Goal: Task Accomplishment & Management: Manage account settings

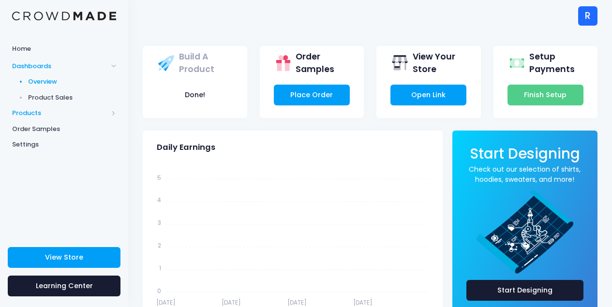
click at [73, 110] on span "Products" at bounding box center [60, 113] width 96 height 10
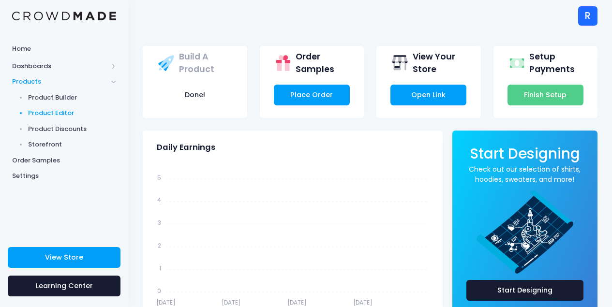
click at [77, 115] on span "Product Editor" at bounding box center [72, 113] width 89 height 10
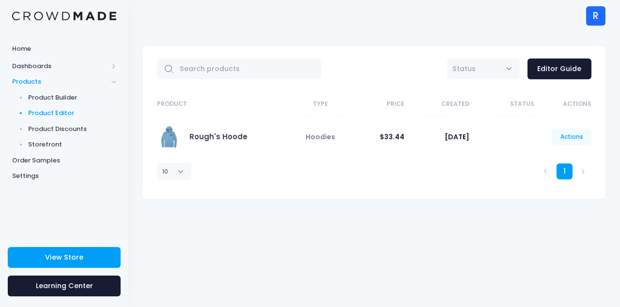
click at [585, 136] on link "Actions" at bounding box center [571, 137] width 40 height 16
click at [570, 152] on link "Edit" at bounding box center [561, 160] width 51 height 17
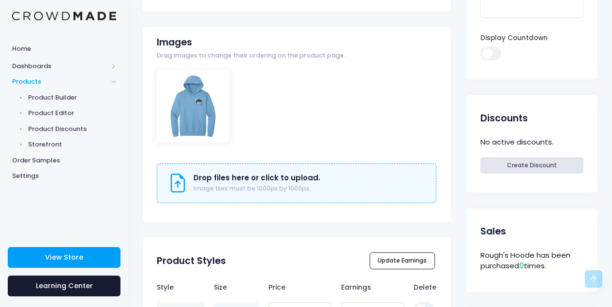
scroll to position [289, 0]
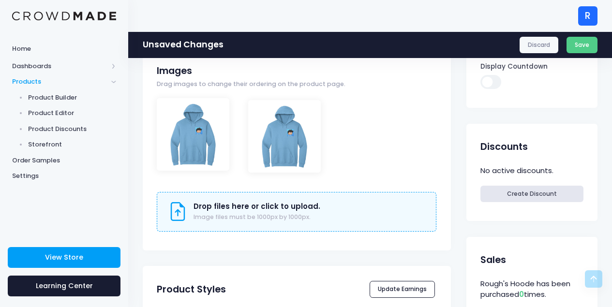
drag, startPoint x: 216, startPoint y: 129, endPoint x: 308, endPoint y: 131, distance: 91.5
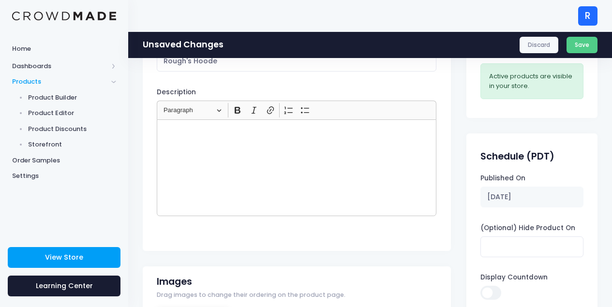
scroll to position [0, 0]
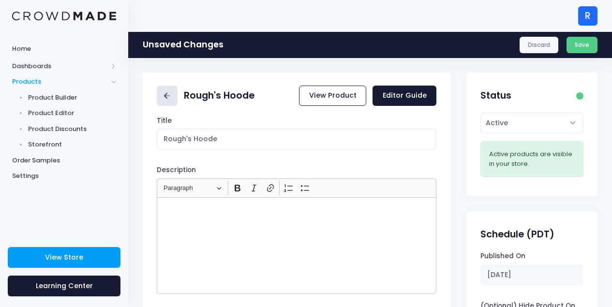
click at [176, 101] on link at bounding box center [167, 96] width 21 height 21
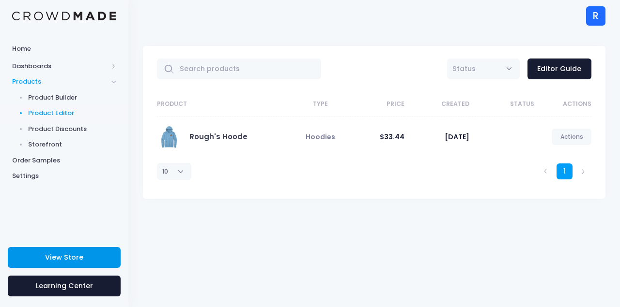
click at [74, 267] on link "View Store" at bounding box center [64, 257] width 113 height 21
click at [54, 161] on span "Order Samples" at bounding box center [64, 161] width 104 height 10
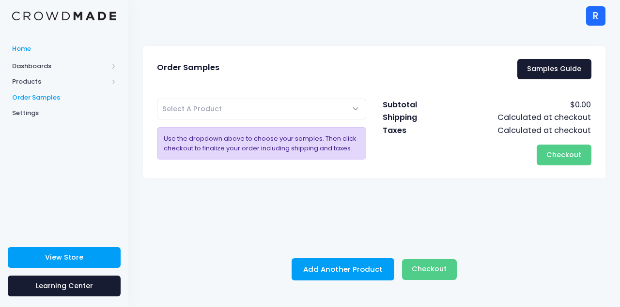
click at [51, 57] on link "Home" at bounding box center [64, 48] width 128 height 19
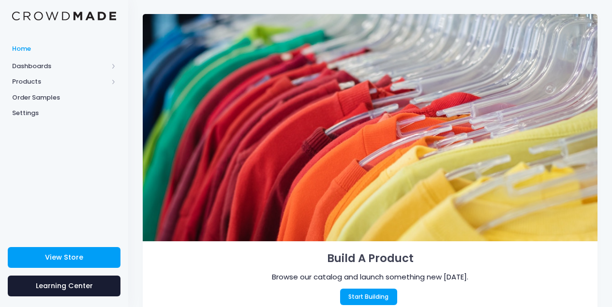
scroll to position [80, 0]
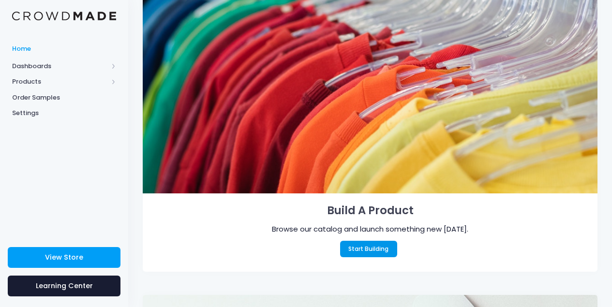
click at [376, 253] on link "Start Building" at bounding box center [368, 249] width 57 height 16
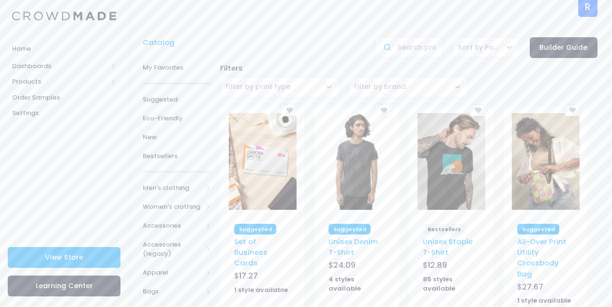
scroll to position [15, 0]
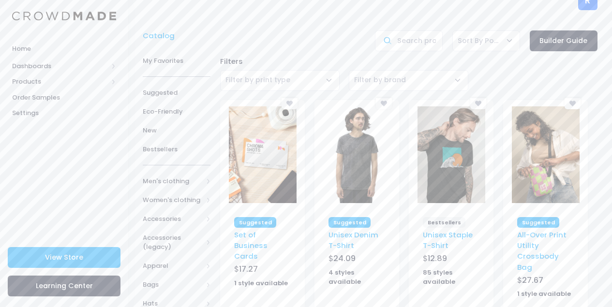
click at [444, 176] on img at bounding box center [452, 155] width 68 height 97
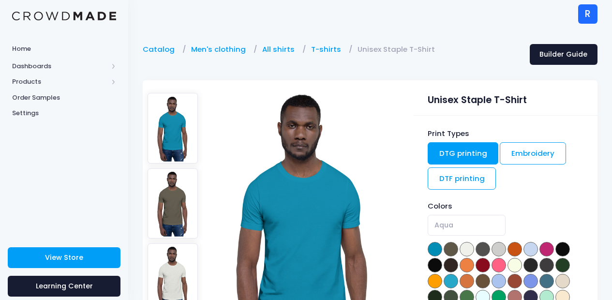
scroll to position [8, 0]
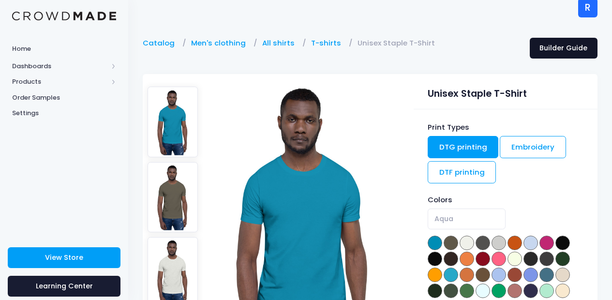
click at [552, 54] on link "Builder Guide" at bounding box center [564, 48] width 68 height 21
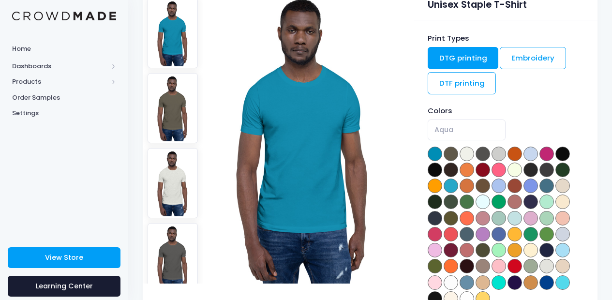
scroll to position [110, 0]
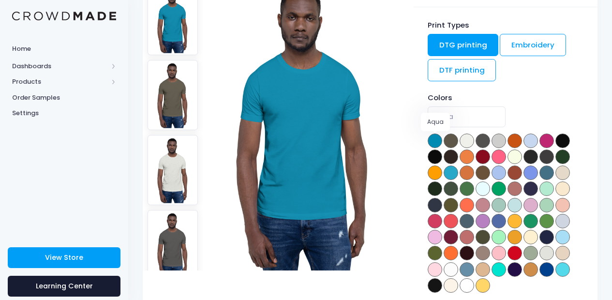
click at [433, 137] on span at bounding box center [435, 141] width 15 height 15
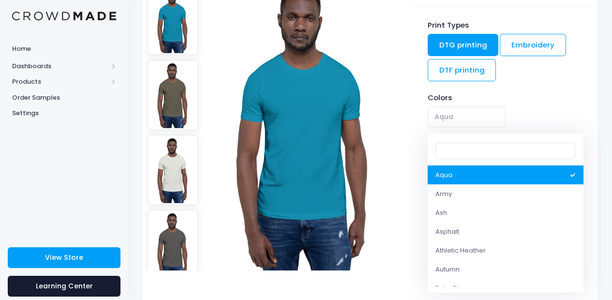
click at [467, 124] on span "Aqua" at bounding box center [467, 117] width 78 height 21
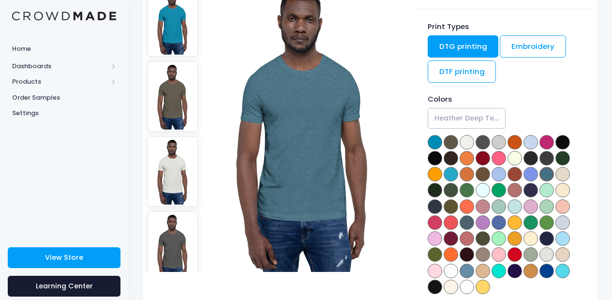
scroll to position [108, 0]
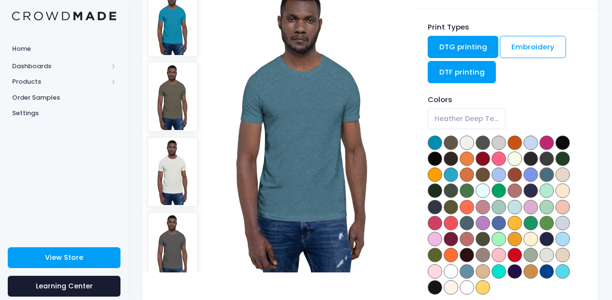
click at [456, 65] on link "DTF printing" at bounding box center [462, 72] width 69 height 22
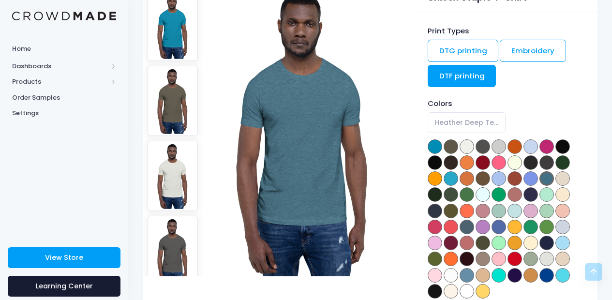
scroll to position [104, 0]
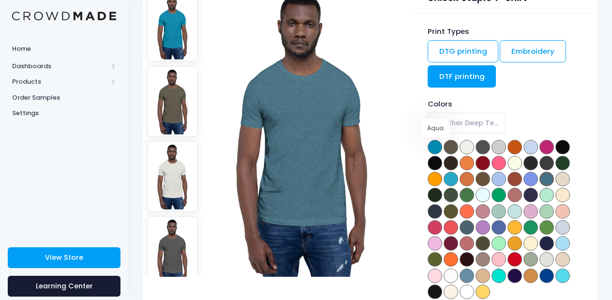
click at [432, 147] on span at bounding box center [435, 147] width 15 height 15
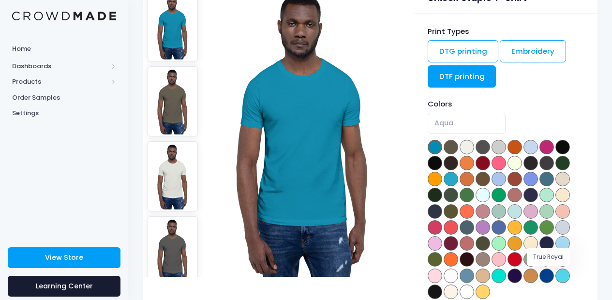
click at [545, 277] on span at bounding box center [547, 276] width 15 height 15
select select "True Royal"
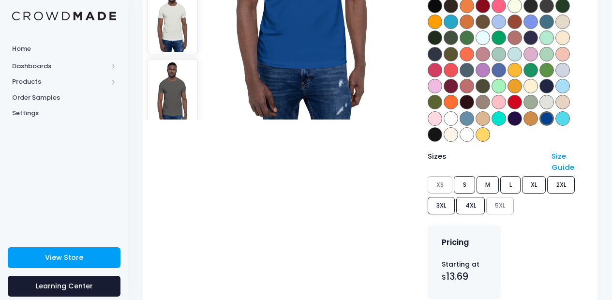
scroll to position [552, 0]
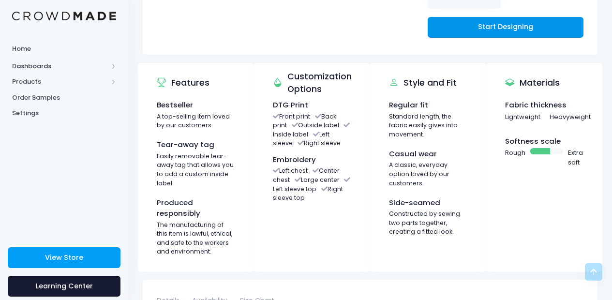
click at [475, 34] on link "Start Designing" at bounding box center [506, 27] width 156 height 21
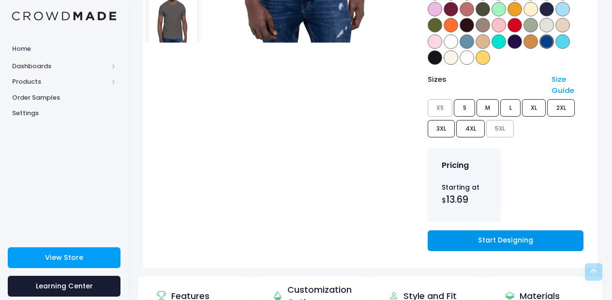
scroll to position [84, 0]
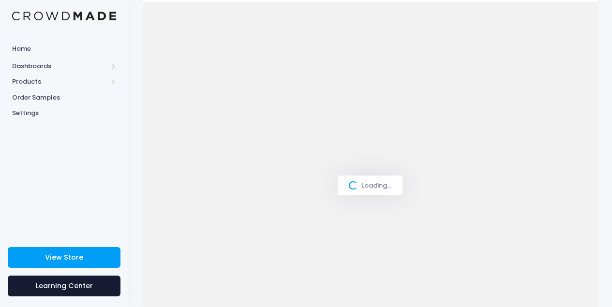
scroll to position [131, 0]
click at [286, 77] on div "Loading..." at bounding box center [370, 159] width 455 height 367
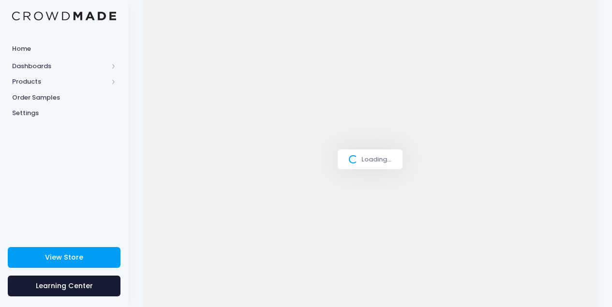
click at [286, 77] on div "Loading..." at bounding box center [370, 159] width 455 height 367
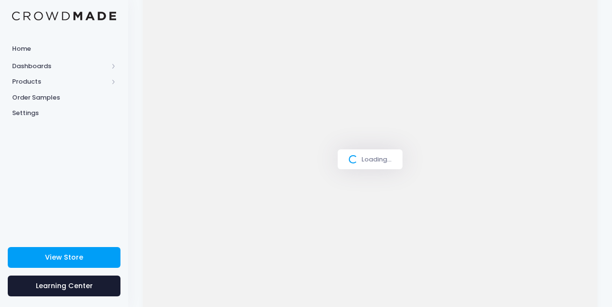
click at [290, 75] on div "Loading..." at bounding box center [370, 159] width 455 height 367
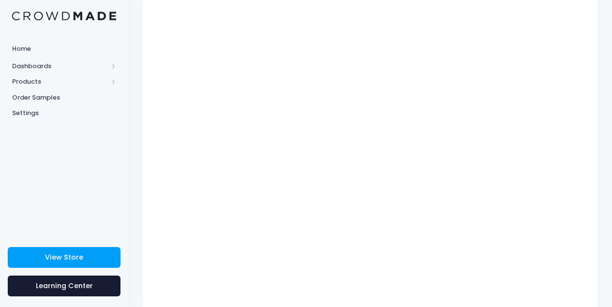
type input "$14.64 - $19.49"
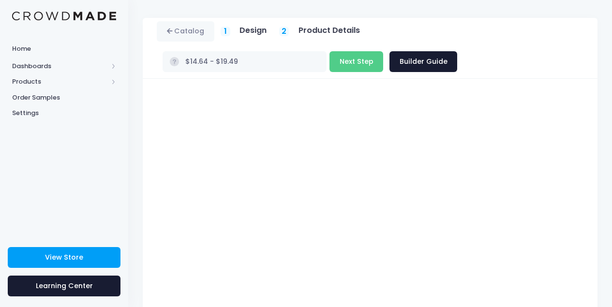
scroll to position [0, 0]
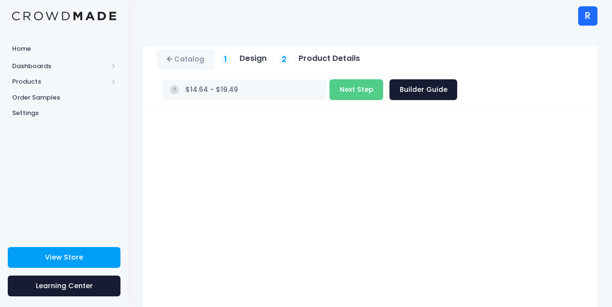
click at [249, 58] on h5 "Design" at bounding box center [253, 59] width 27 height 10
click at [254, 57] on h5 "Design" at bounding box center [253, 59] width 27 height 10
click at [330, 91] on button "Next Step" at bounding box center [357, 89] width 54 height 21
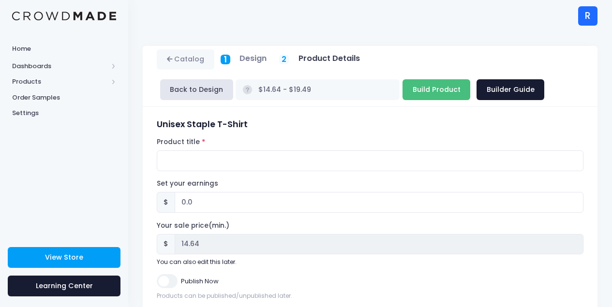
click at [403, 93] on input "Build Product" at bounding box center [437, 89] width 68 height 21
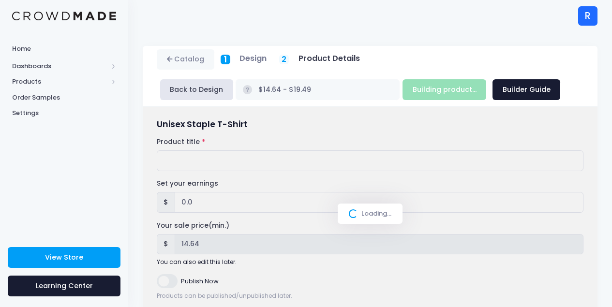
type input "Build Product"
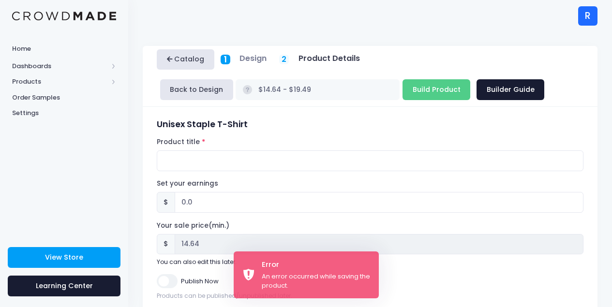
click at [204, 63] on link "Catalog" at bounding box center [186, 59] width 58 height 21
click at [248, 60] on h5 "Design" at bounding box center [253, 59] width 27 height 10
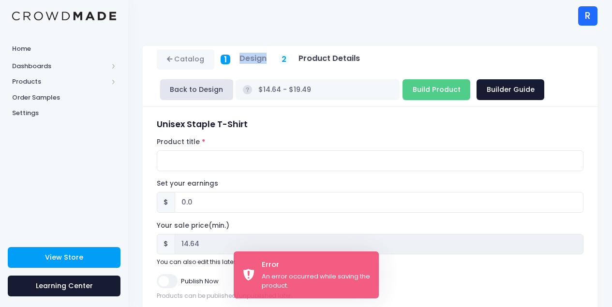
click at [248, 60] on h5 "Design" at bounding box center [253, 59] width 27 height 10
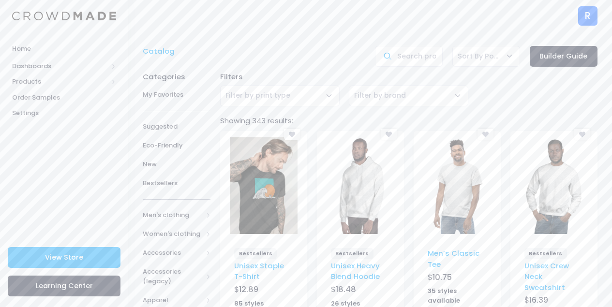
click at [382, 169] on img at bounding box center [361, 186] width 68 height 97
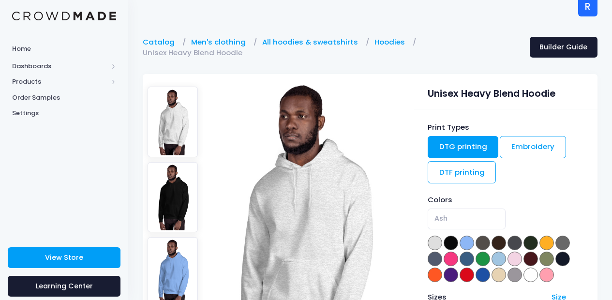
scroll to position [10, 0]
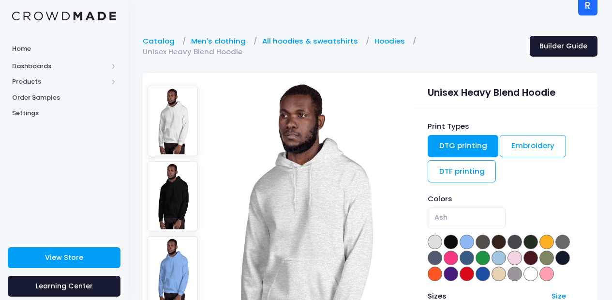
click at [173, 260] on img at bounding box center [173, 271] width 50 height 71
select select "Carolina Blue"
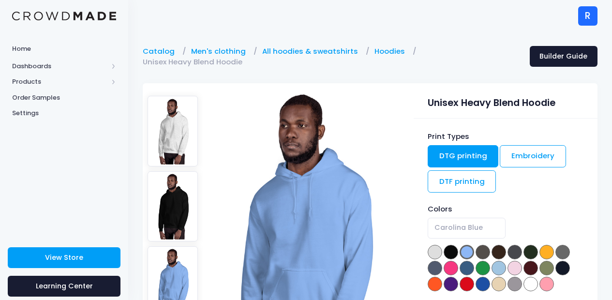
scroll to position [2, 0]
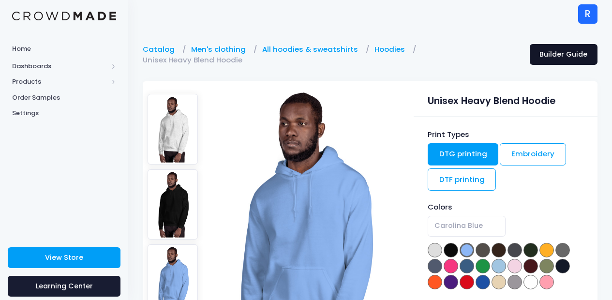
click at [561, 50] on link "Builder Guide" at bounding box center [564, 54] width 68 height 21
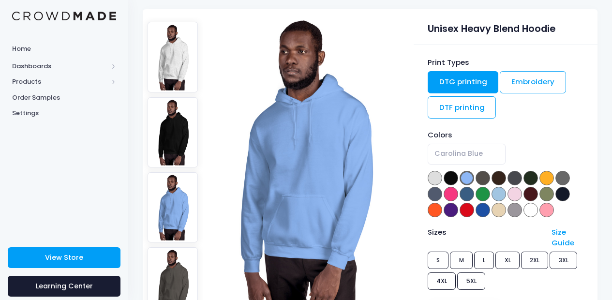
scroll to position [191, 0]
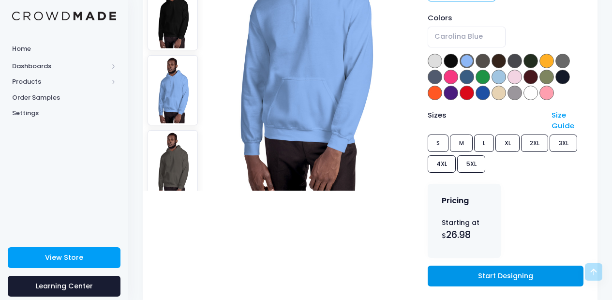
click at [500, 276] on link "Start Designing" at bounding box center [506, 276] width 156 height 21
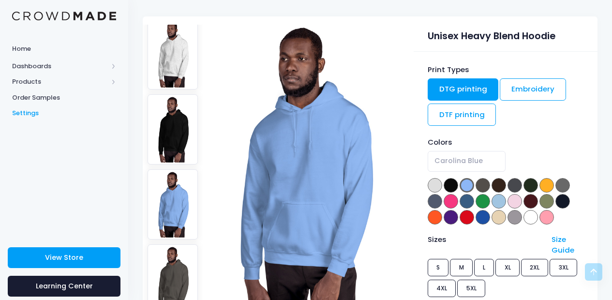
scroll to position [0, 0]
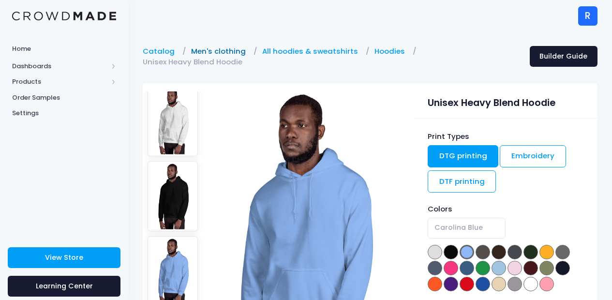
click at [222, 50] on link "Men's clothing" at bounding box center [221, 51] width 60 height 11
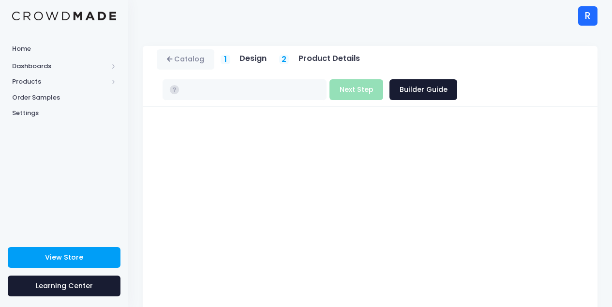
type input "$30.72 - $36.77"
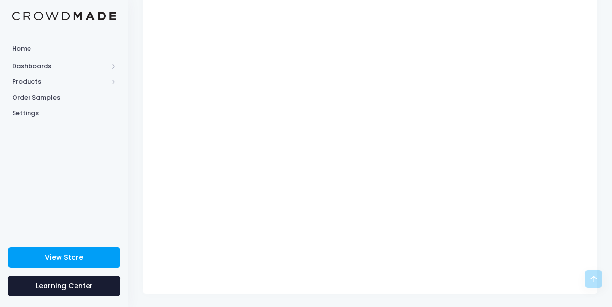
scroll to position [181, 0]
click at [598, 276] on icon at bounding box center [594, 280] width 12 height 12
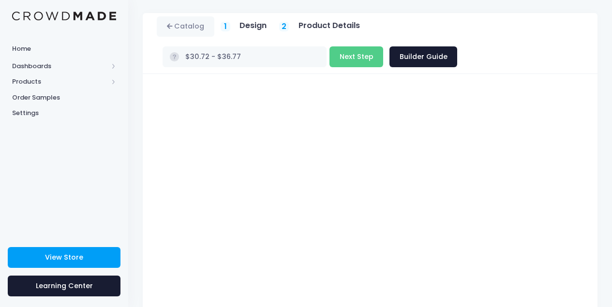
scroll to position [0, 0]
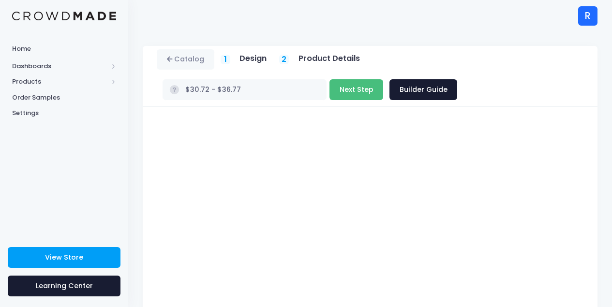
click at [330, 90] on button "Next Step" at bounding box center [357, 89] width 54 height 21
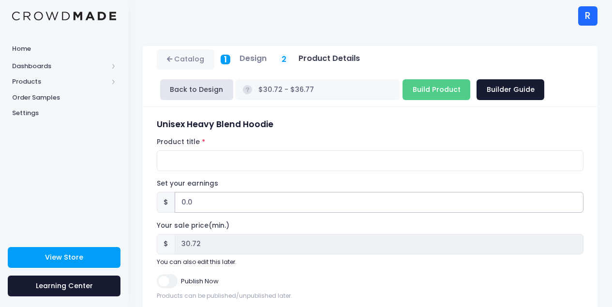
click at [202, 197] on input "0.0" at bounding box center [379, 202] width 409 height 21
type input "0.01"
click at [574, 199] on input "0.01" at bounding box center [379, 202] width 409 height 21
type input "$30.73 - $36.78"
type input "30.73"
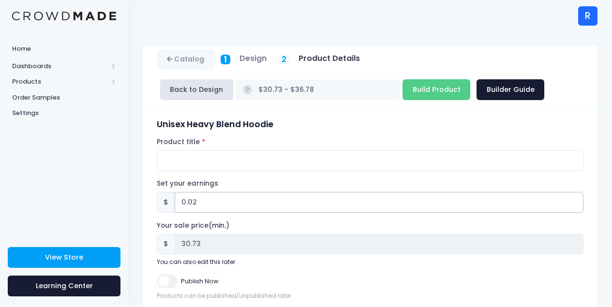
type input "0.02"
click at [574, 199] on input "0.02" at bounding box center [379, 202] width 409 height 21
type input "$30.74 - $36.79"
type input "30.74"
type input "0.03"
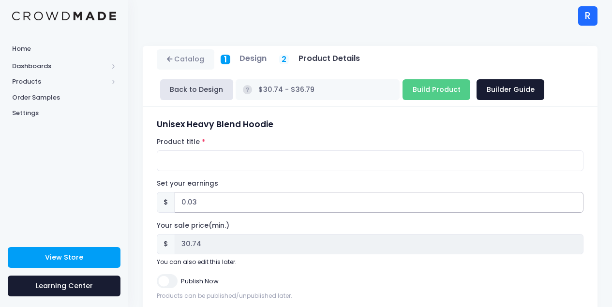
click at [574, 199] on input "0.03" at bounding box center [379, 202] width 409 height 21
type input "$30.75 - $36.80"
type input "30.75"
type input "0.04"
click at [574, 199] on input "0.04" at bounding box center [379, 202] width 409 height 21
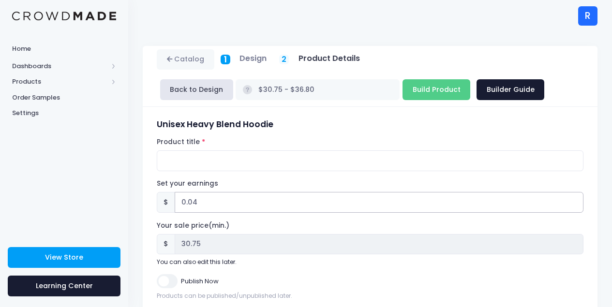
type input "$30.76 - $36.81"
type input "30.76"
type input "0.41"
click at [574, 199] on input "0.41" at bounding box center [379, 202] width 409 height 21
type input "$31.13 - $37.18"
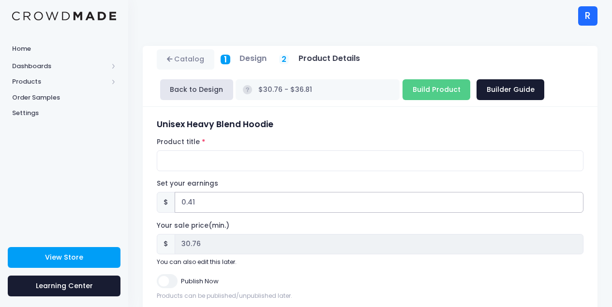
type input "31.13"
type input "1.88"
click at [575, 200] on input "1.88" at bounding box center [379, 202] width 409 height 21
type input "$32.60 - $38.65"
type input "32.60"
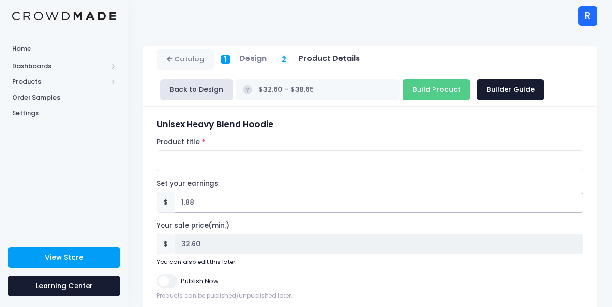
click at [498, 206] on input "1.88" at bounding box center [379, 202] width 409 height 21
type input "1"
type input "$31.72 - $37.77"
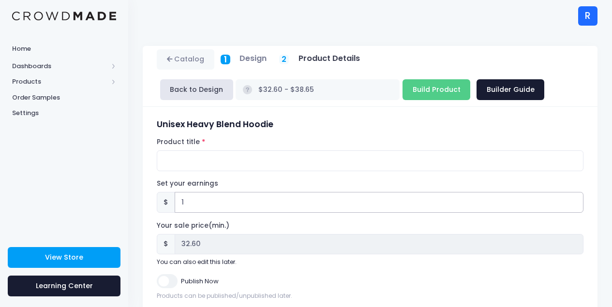
type input "31.72"
type input "10"
type input "$40.72 - $46.77"
type input "40.72"
type input "1"
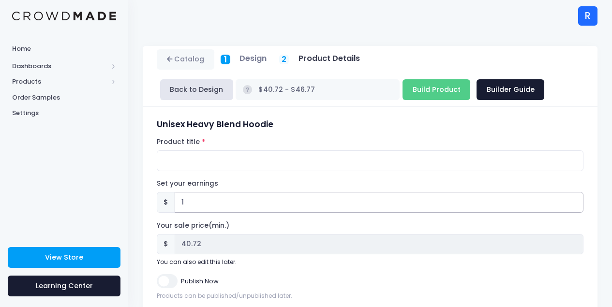
type input "$31.72 - $37.77"
type input "31.72"
type input "$30.72 - $36.77"
type input "30.72"
click at [207, 163] on input "Product title" at bounding box center [370, 161] width 427 height 21
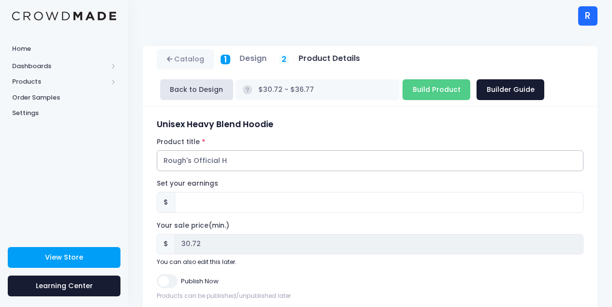
click at [247, 164] on input "Rough's Official H" at bounding box center [370, 161] width 427 height 21
type input "Rough's Official Hoodie"
click at [403, 91] on input "Build Product" at bounding box center [437, 89] width 68 height 21
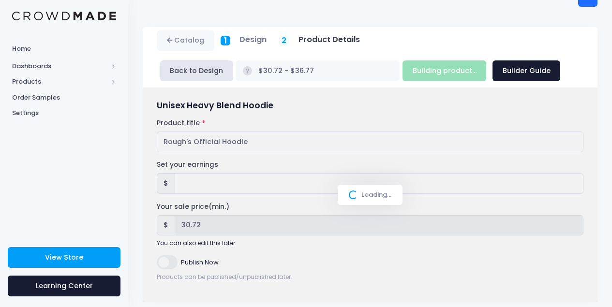
type input "Build Product"
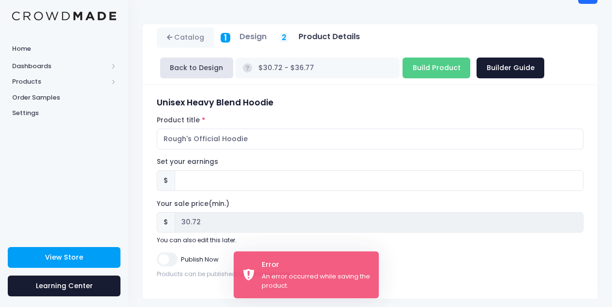
scroll to position [28, 0]
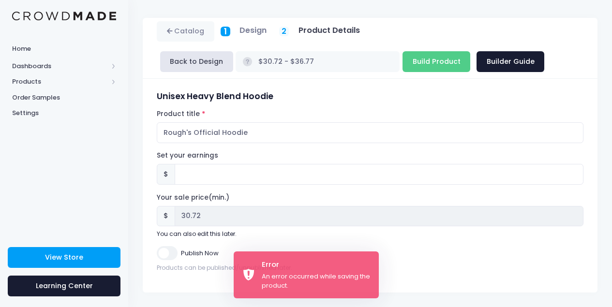
click at [170, 250] on input "Publish Now" at bounding box center [167, 253] width 20 height 14
checkbox input "true"
click at [403, 55] on input "Build Product" at bounding box center [437, 61] width 68 height 21
type input "Building product..."
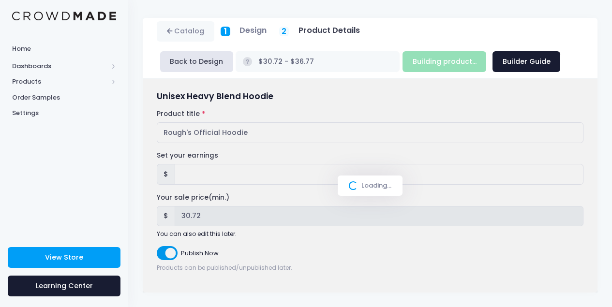
click at [234, 230] on div "Loading..." at bounding box center [370, 186] width 455 height 214
click at [235, 230] on div "Loading..." at bounding box center [370, 186] width 455 height 214
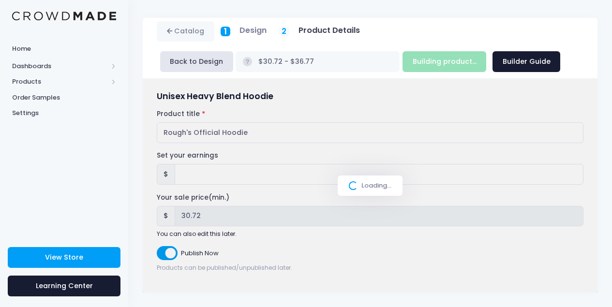
click at [235, 230] on div "Loading..." at bounding box center [370, 186] width 455 height 214
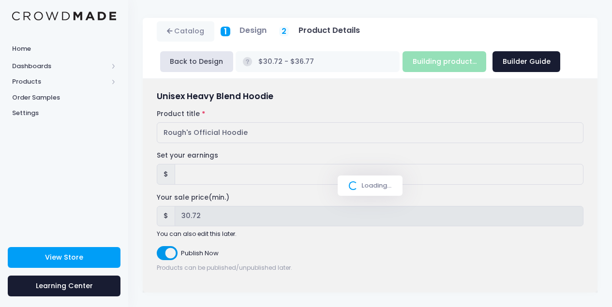
click at [235, 230] on div "Loading..." at bounding box center [370, 186] width 455 height 214
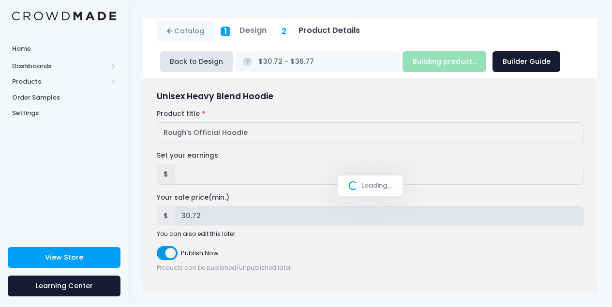
click at [235, 230] on div "Loading..." at bounding box center [370, 186] width 455 height 214
click at [168, 255] on div "Loading..." at bounding box center [370, 186] width 455 height 214
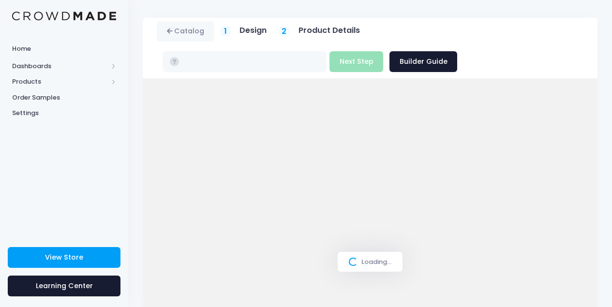
scroll to position [28, 0]
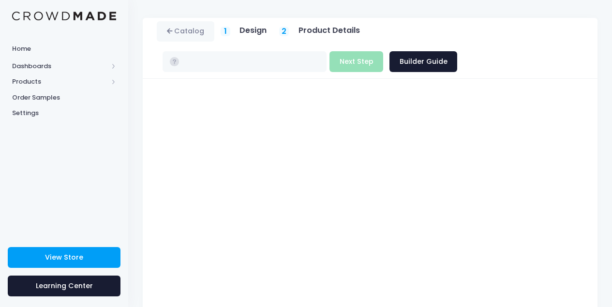
type input "$30.72 - $36.77"
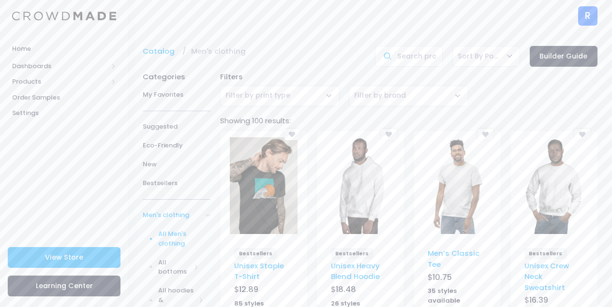
click at [474, 184] on img at bounding box center [458, 186] width 68 height 97
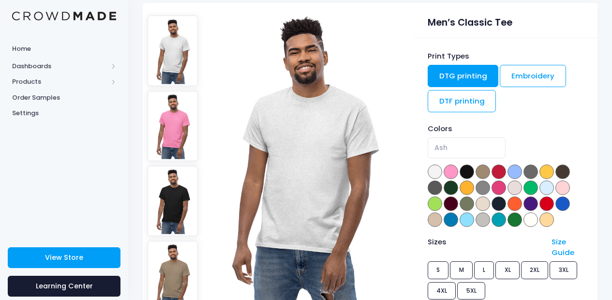
scroll to position [89, 0]
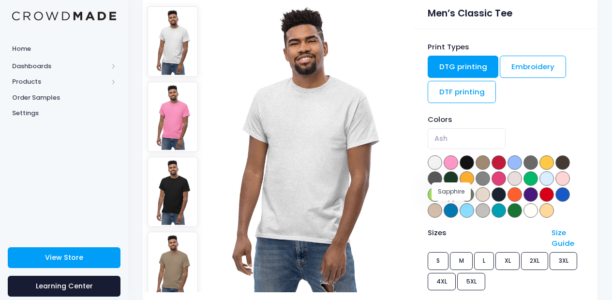
click at [451, 211] on span at bounding box center [451, 210] width 15 height 15
select select "Sapphire"
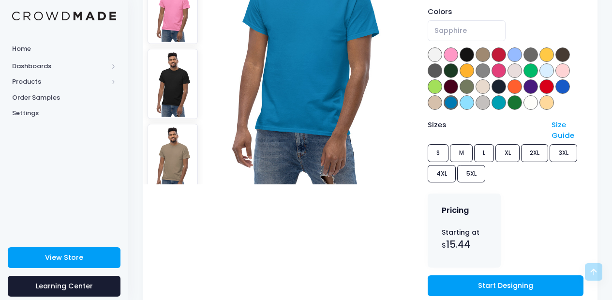
scroll to position [232, 0]
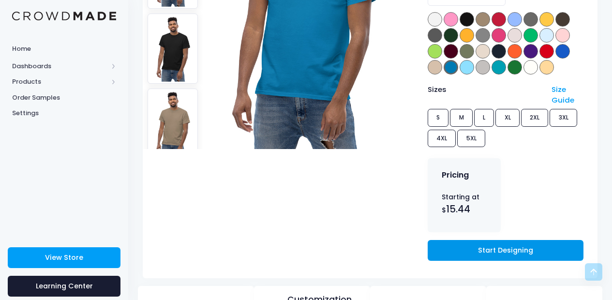
click at [452, 253] on link "Start Designing" at bounding box center [506, 250] width 156 height 21
click at [499, 247] on link "Start Designing" at bounding box center [506, 250] width 156 height 21
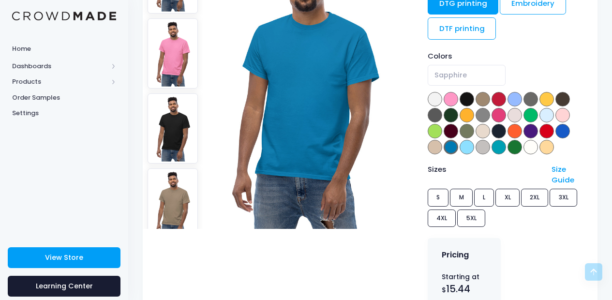
scroll to position [104, 0]
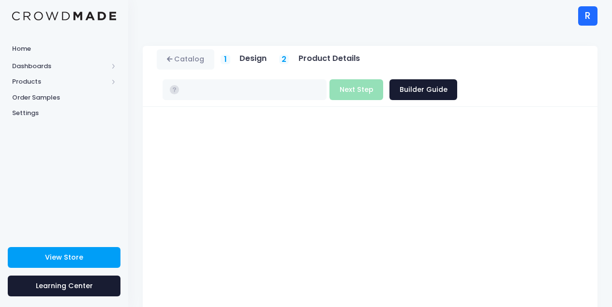
type input "$16.27 - $22.18"
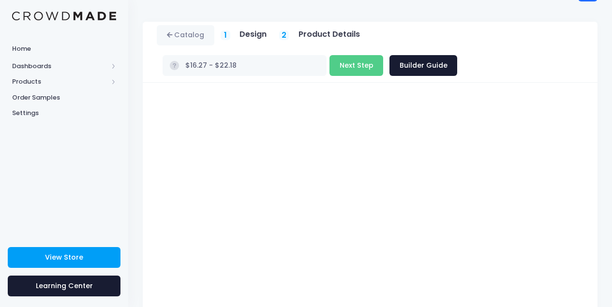
scroll to position [47, 0]
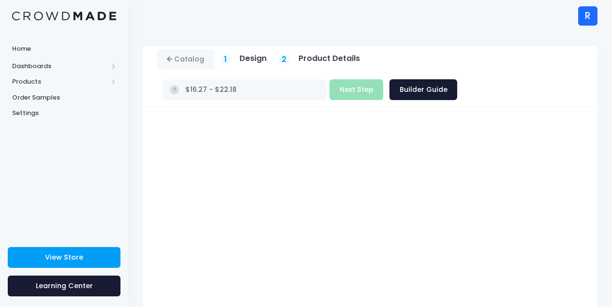
click at [333, 58] on h5 "Product Details" at bounding box center [329, 59] width 61 height 10
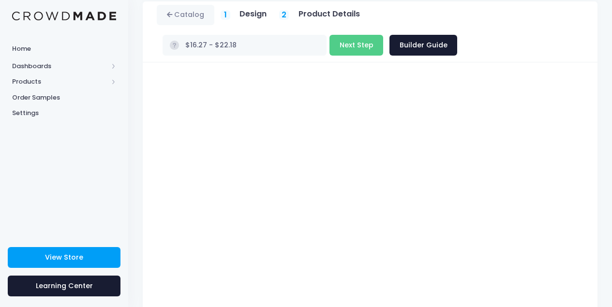
scroll to position [50, 0]
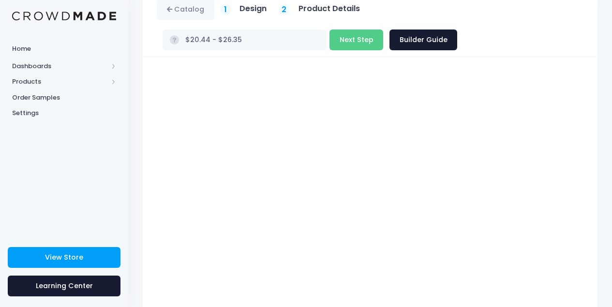
click at [587, 146] on div at bounding box center [371, 241] width 436 height 342
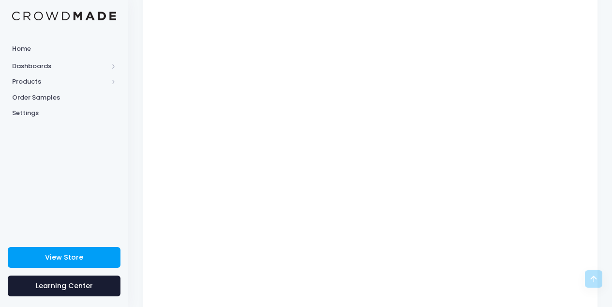
scroll to position [105, 0]
type input "$20.44 - $26.35"
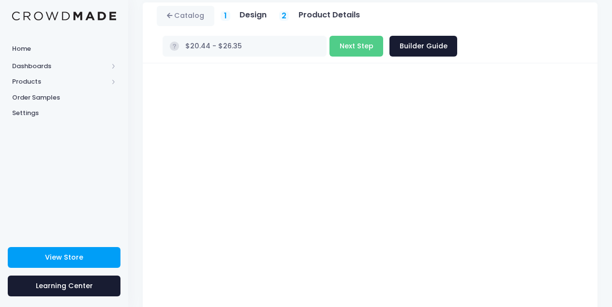
scroll to position [27, 0]
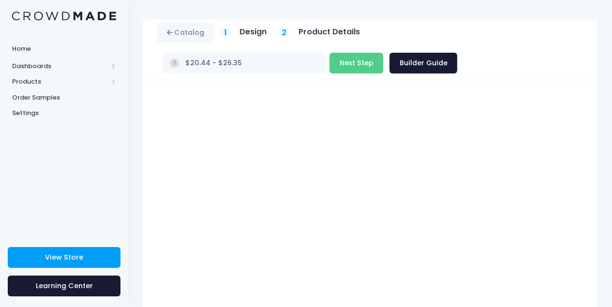
click at [155, 146] on div at bounding box center [371, 264] width 436 height 342
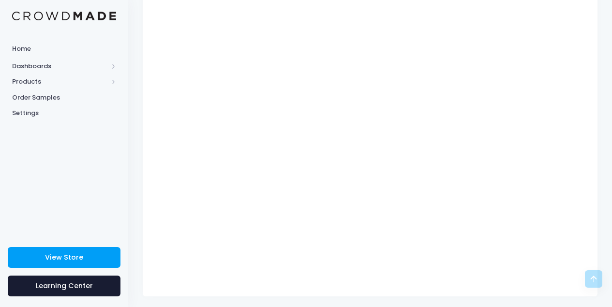
scroll to position [52, 0]
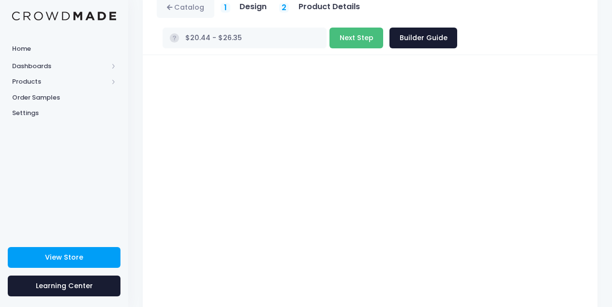
click at [330, 40] on button "Next Step" at bounding box center [357, 38] width 54 height 21
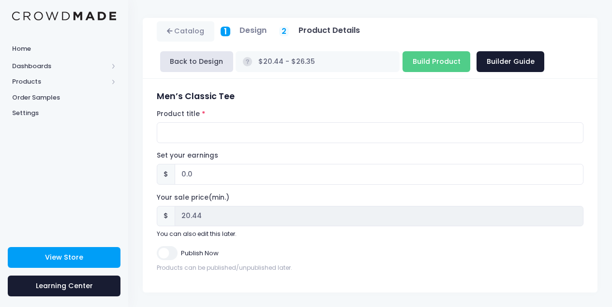
scroll to position [28, 0]
click at [285, 128] on input "Product title" at bounding box center [370, 132] width 427 height 21
type input "Rough's T-Shirt"
click at [276, 173] on input "0.0" at bounding box center [379, 174] width 409 height 21
type input "0.010"
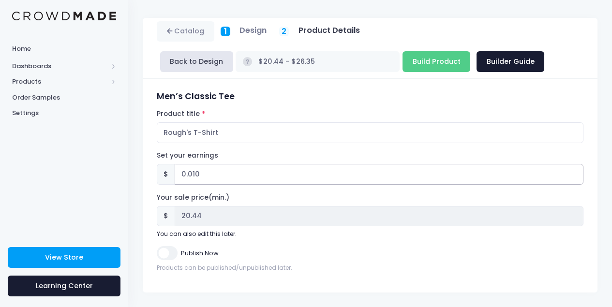
type input "$20.45 - $26.36"
type input "20.45"
type input "0.0"
type input "$20.44 - $26.35"
type input "20.44"
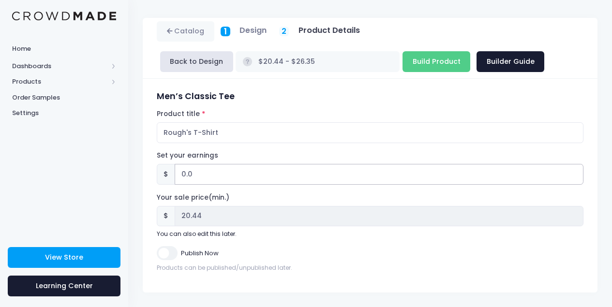
type input "0"
type input "1"
type input "$21.44 - $27.35"
type input "21.44"
type input "10"
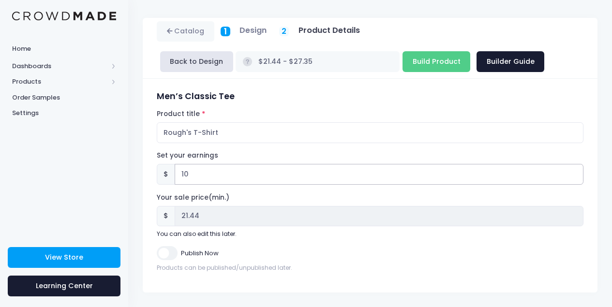
type input "$30.44 - $36.35"
type input "30.44"
type input "9.99"
type input "$30.43 - $36.34"
type input "30.43"
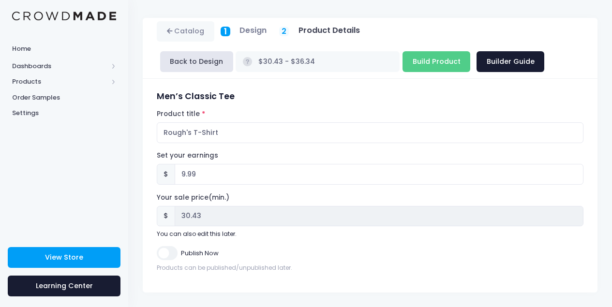
click at [158, 255] on input "Publish Now" at bounding box center [167, 253] width 20 height 14
checkbox input "true"
click at [403, 65] on input "Build Product" at bounding box center [437, 61] width 68 height 21
type input "Building product..."
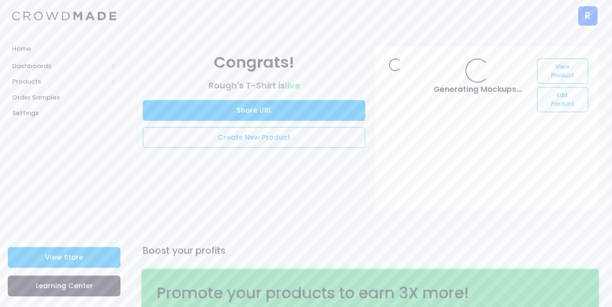
click at [97, 19] on img at bounding box center [64, 16] width 104 height 9
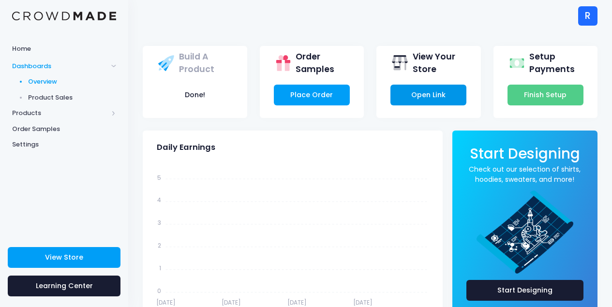
click at [429, 89] on link "Open Link" at bounding box center [429, 95] width 76 height 21
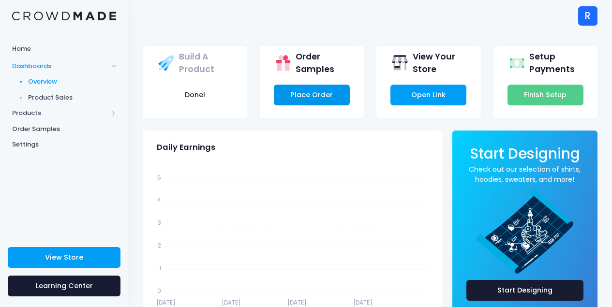
click at [322, 101] on link "Place Order" at bounding box center [312, 95] width 76 height 21
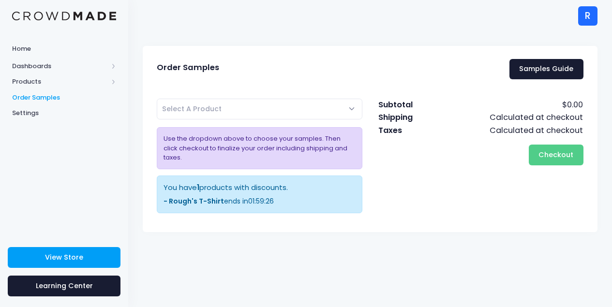
click at [310, 186] on div "You have 1 products with discounts. - Rough's T-Shirt ends in 01 : 59 : 26" at bounding box center [260, 195] width 206 height 38
click at [266, 198] on div "You have 1 products with discounts. - Rough's T-Shirt ends in 01 : 59 : 25" at bounding box center [260, 195] width 206 height 38
click at [260, 197] on span "59" at bounding box center [260, 202] width 8 height 10
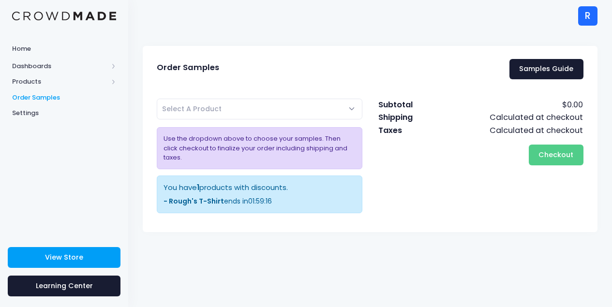
click at [224, 120] on div "Rough's T-Shirt Rough's Hoode Select A Product Use the dropdown above to choose…" at bounding box center [259, 159] width 221 height 121
click at [227, 111] on span "Select A Product" at bounding box center [260, 109] width 206 height 21
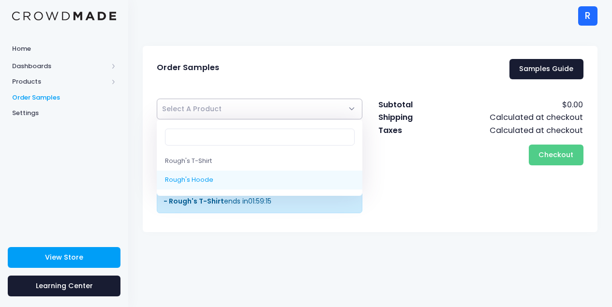
select select "8258955215122"
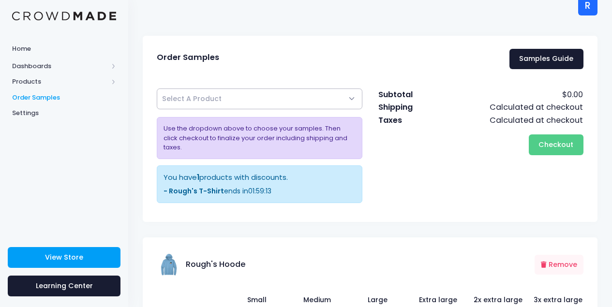
scroll to position [11, 0]
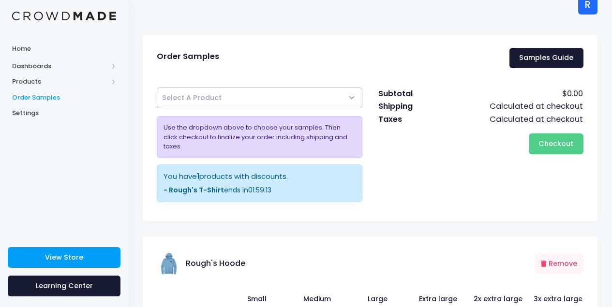
click at [258, 102] on span "Select A Product" at bounding box center [260, 98] width 206 height 21
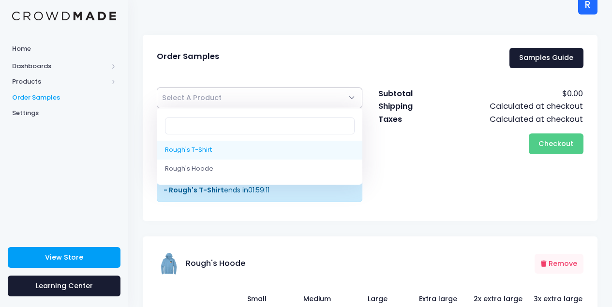
select select "10203534852370"
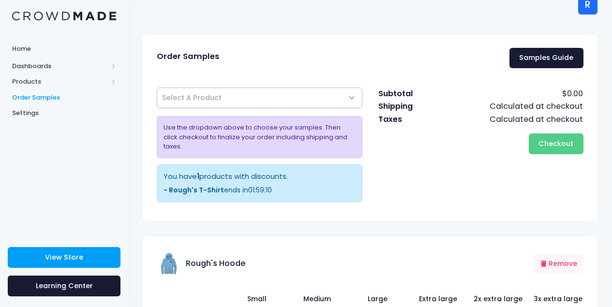
drag, startPoint x: 248, startPoint y: 113, endPoint x: 255, endPoint y: 95, distance: 18.5
click at [251, 110] on div "Rough's T-Shirt Rough's Hoode Select A Product Use the dropdown above to choose…" at bounding box center [259, 148] width 221 height 121
click at [255, 95] on span "Select A Product" at bounding box center [260, 98] width 206 height 21
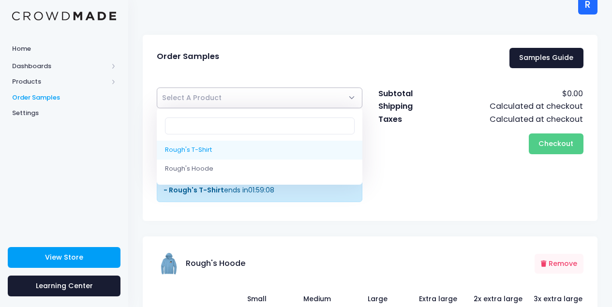
select select "10203534852370"
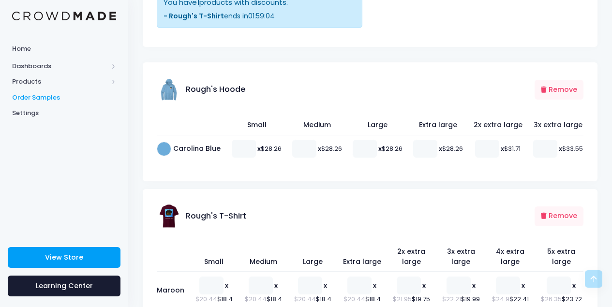
scroll to position [153, 0]
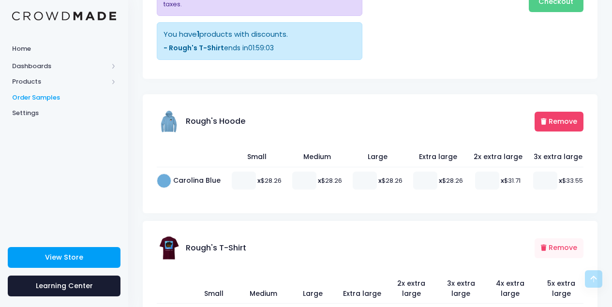
click at [552, 113] on button "Remove" at bounding box center [559, 122] width 49 height 20
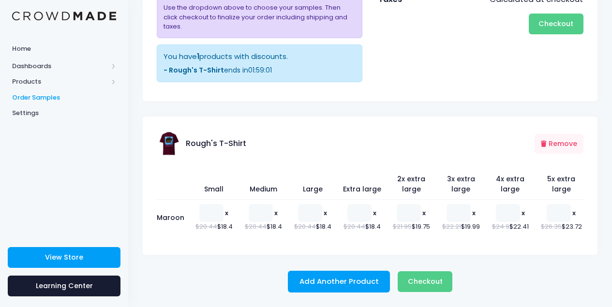
click at [403, 177] on th "2x extra large" at bounding box center [411, 184] width 49 height 30
click at [409, 169] on th "2x extra large" at bounding box center [411, 184] width 49 height 30
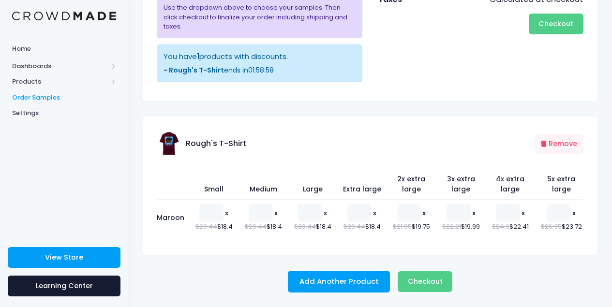
drag, startPoint x: 205, startPoint y: 181, endPoint x: 619, endPoint y: 182, distance: 414.5
click at [612, 176] on html "Home Dashboards Overview Product Sales Products Product Builder Product Editor …" at bounding box center [306, 22] width 612 height 307
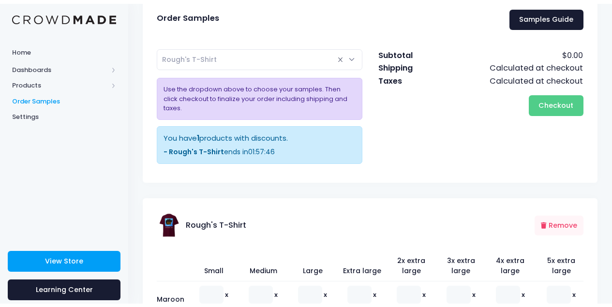
scroll to position [0, 0]
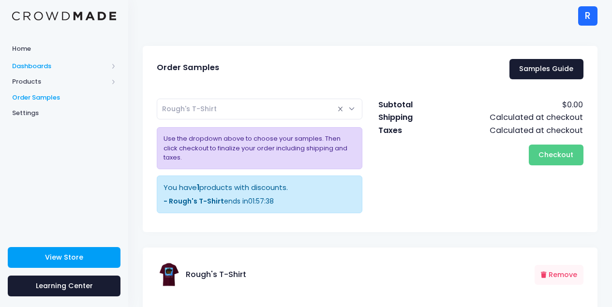
click at [85, 62] on span "Dashboards" at bounding box center [60, 66] width 96 height 10
click at [86, 50] on span "Home" at bounding box center [64, 49] width 104 height 10
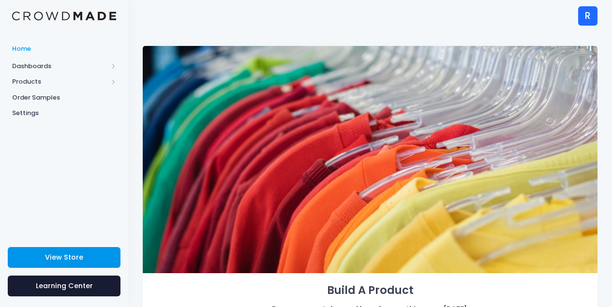
click at [63, 262] on span "View Store" at bounding box center [64, 258] width 38 height 10
click at [60, 108] on span "Settings" at bounding box center [64, 113] width 104 height 10
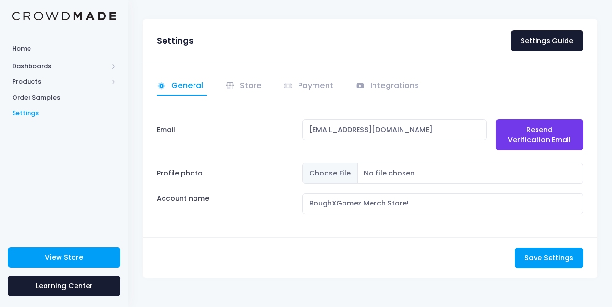
scroll to position [28, 0]
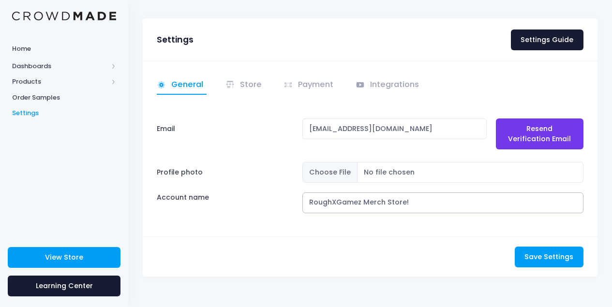
click at [454, 204] on input "RoughXGamez Merch Store!" at bounding box center [443, 203] width 281 height 21
click at [365, 83] on span at bounding box center [362, 84] width 12 height 11
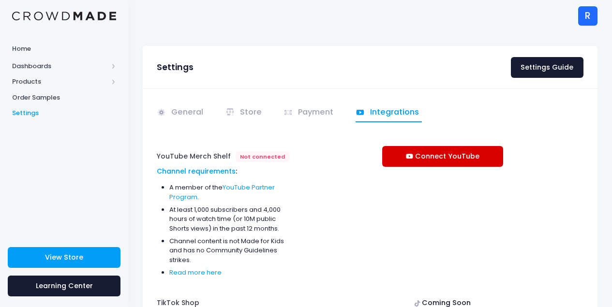
click at [436, 156] on link "Connect YouTube" at bounding box center [443, 156] width 121 height 21
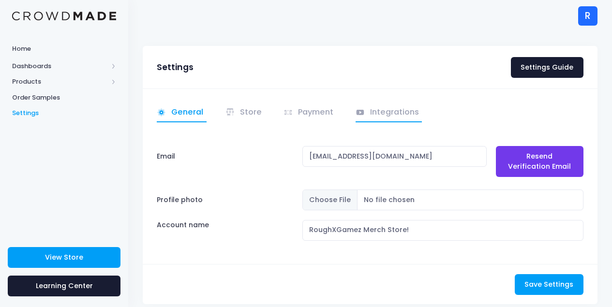
click at [374, 119] on link "Integrations" at bounding box center [389, 113] width 67 height 19
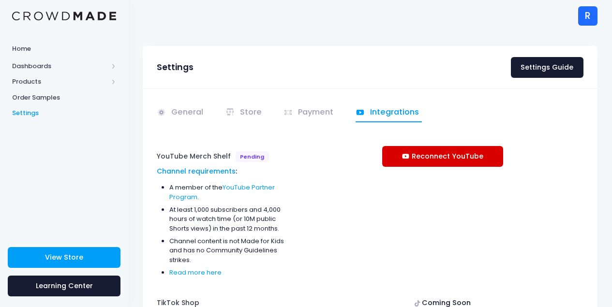
click at [468, 151] on link "Reconnect YouTube" at bounding box center [443, 156] width 121 height 21
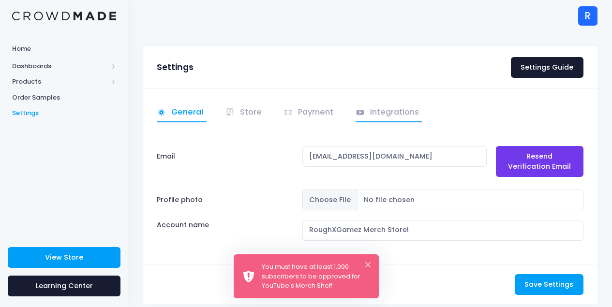
click at [375, 104] on link "Integrations" at bounding box center [389, 113] width 67 height 19
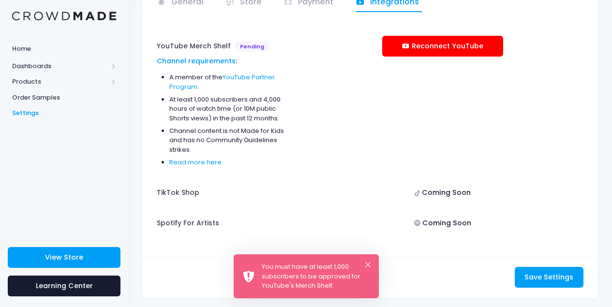
scroll to position [108, 0]
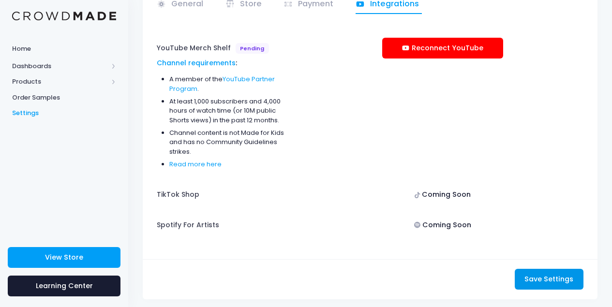
click at [546, 283] on span "Save Settings" at bounding box center [549, 280] width 49 height 10
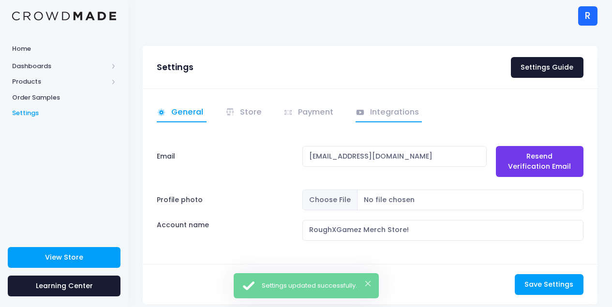
click at [386, 114] on link "Integrations" at bounding box center [389, 113] width 67 height 19
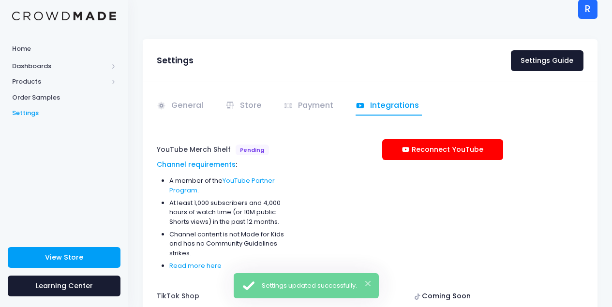
scroll to position [13, 0]
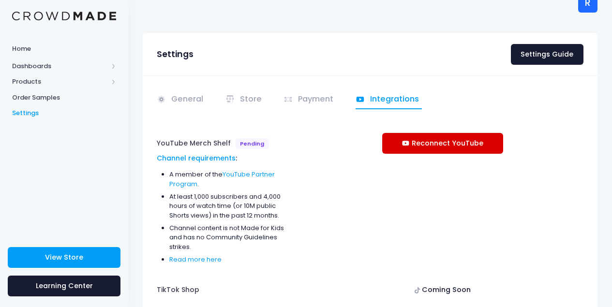
click at [415, 148] on link "Reconnect YouTube" at bounding box center [443, 143] width 121 height 21
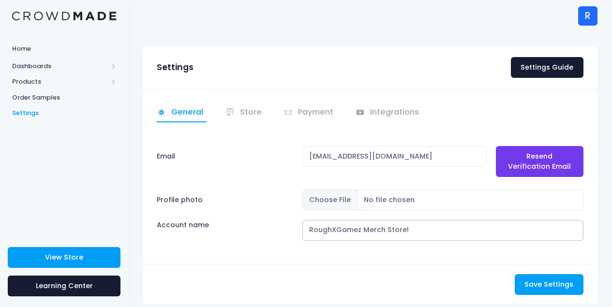
drag, startPoint x: 337, startPoint y: 281, endPoint x: 387, endPoint y: 222, distance: 77.3
click at [361, 110] on icon at bounding box center [360, 112] width 8 height 5
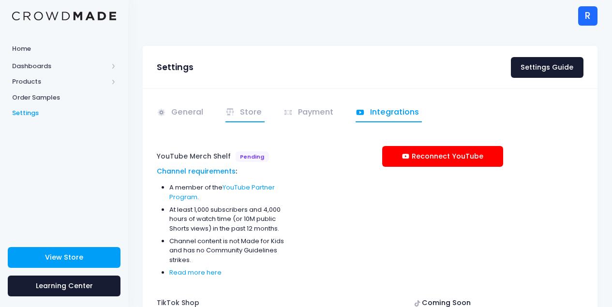
click at [227, 113] on icon at bounding box center [231, 113] width 10 height 10
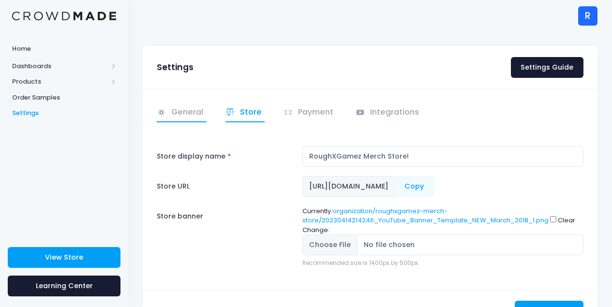
click at [195, 106] on link "General" at bounding box center [182, 113] width 50 height 19
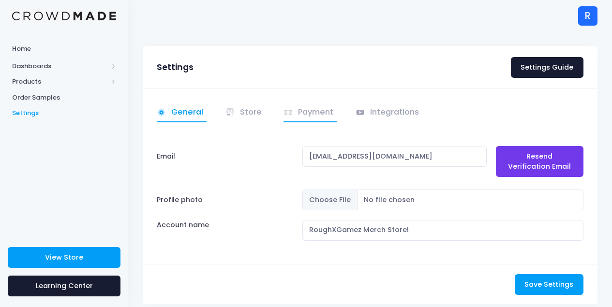
click at [297, 114] on link "Payment" at bounding box center [310, 113] width 53 height 19
